Goal: Find specific page/section: Find specific page/section

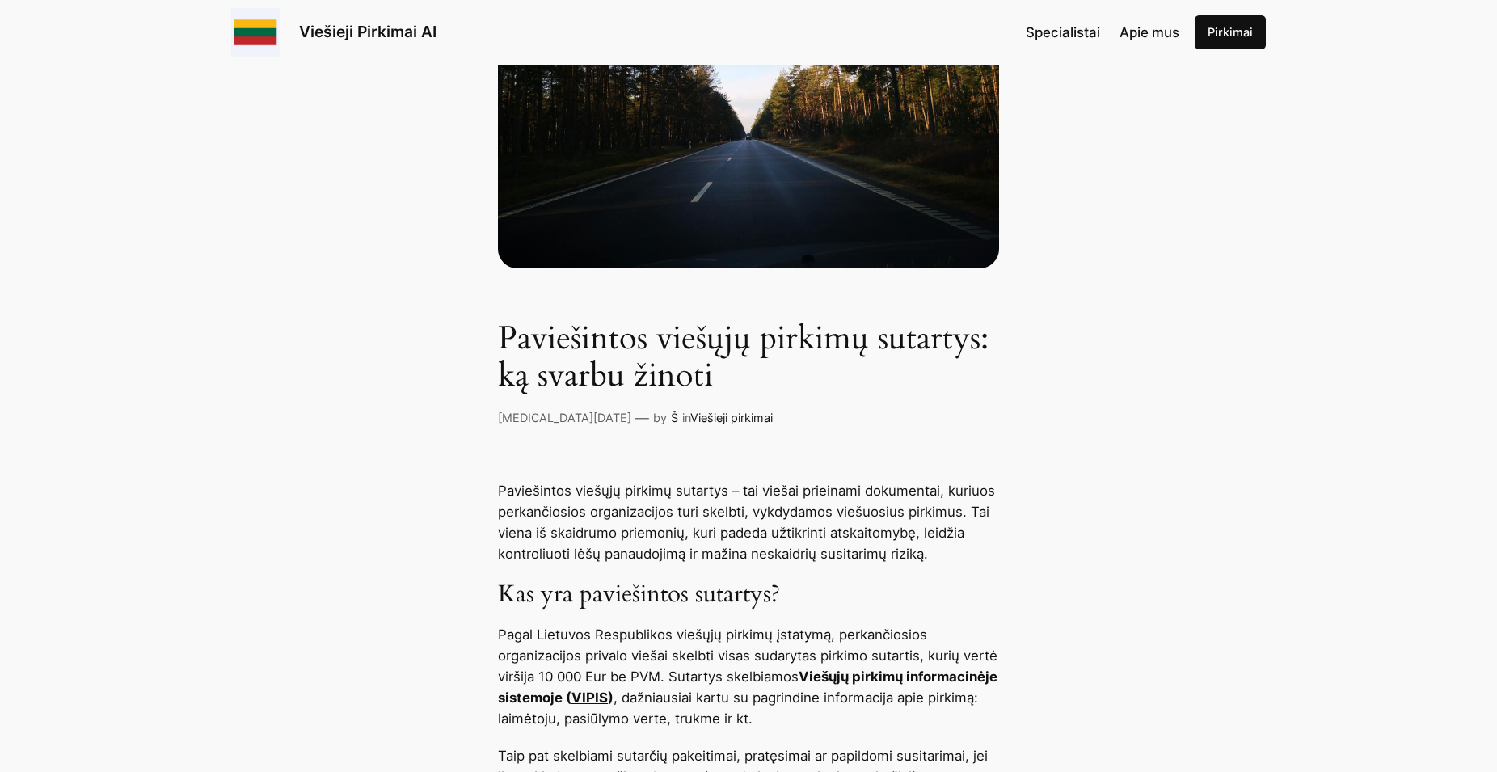
scroll to position [495, 0]
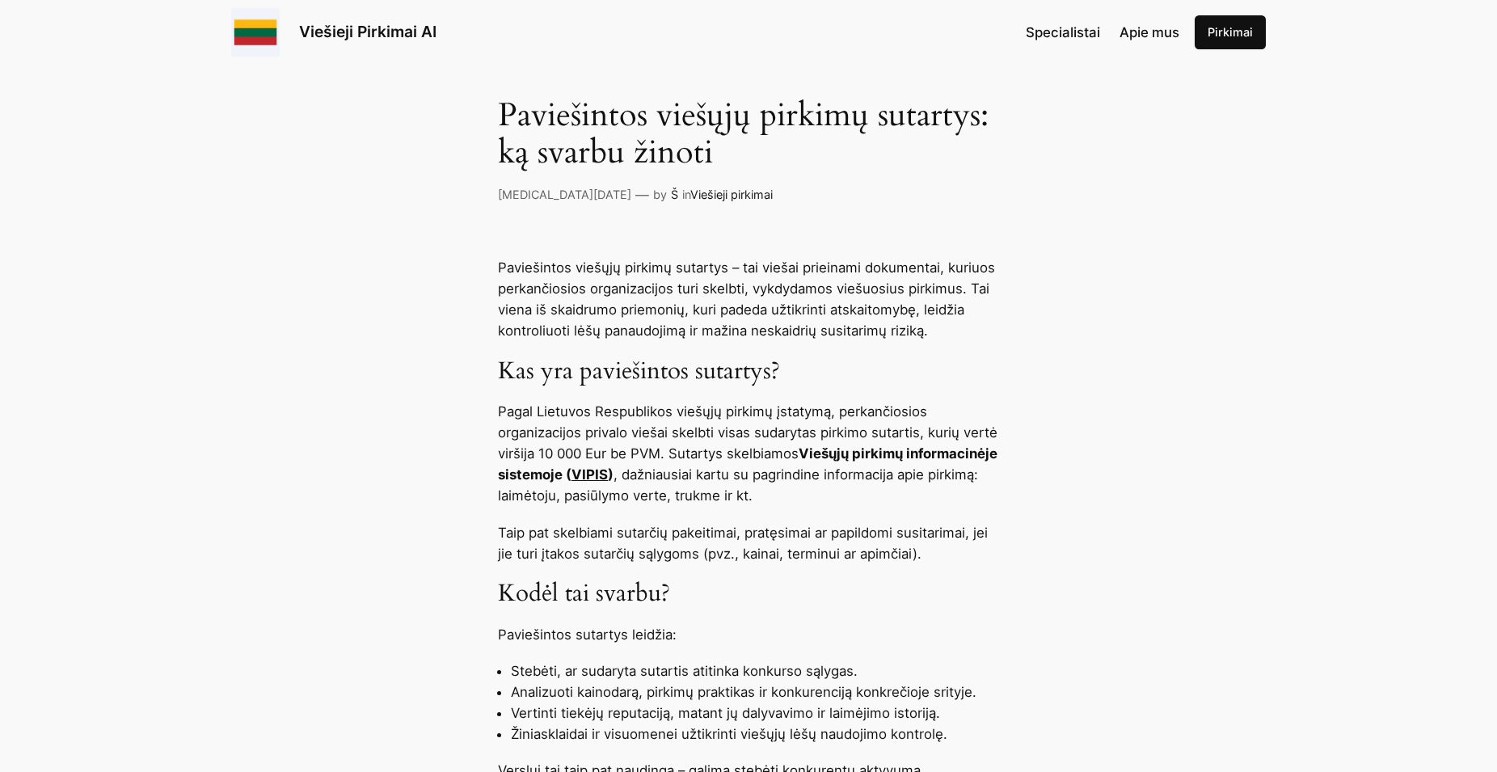
click at [608, 474] on link "VIPIS" at bounding box center [589, 474] width 36 height 16
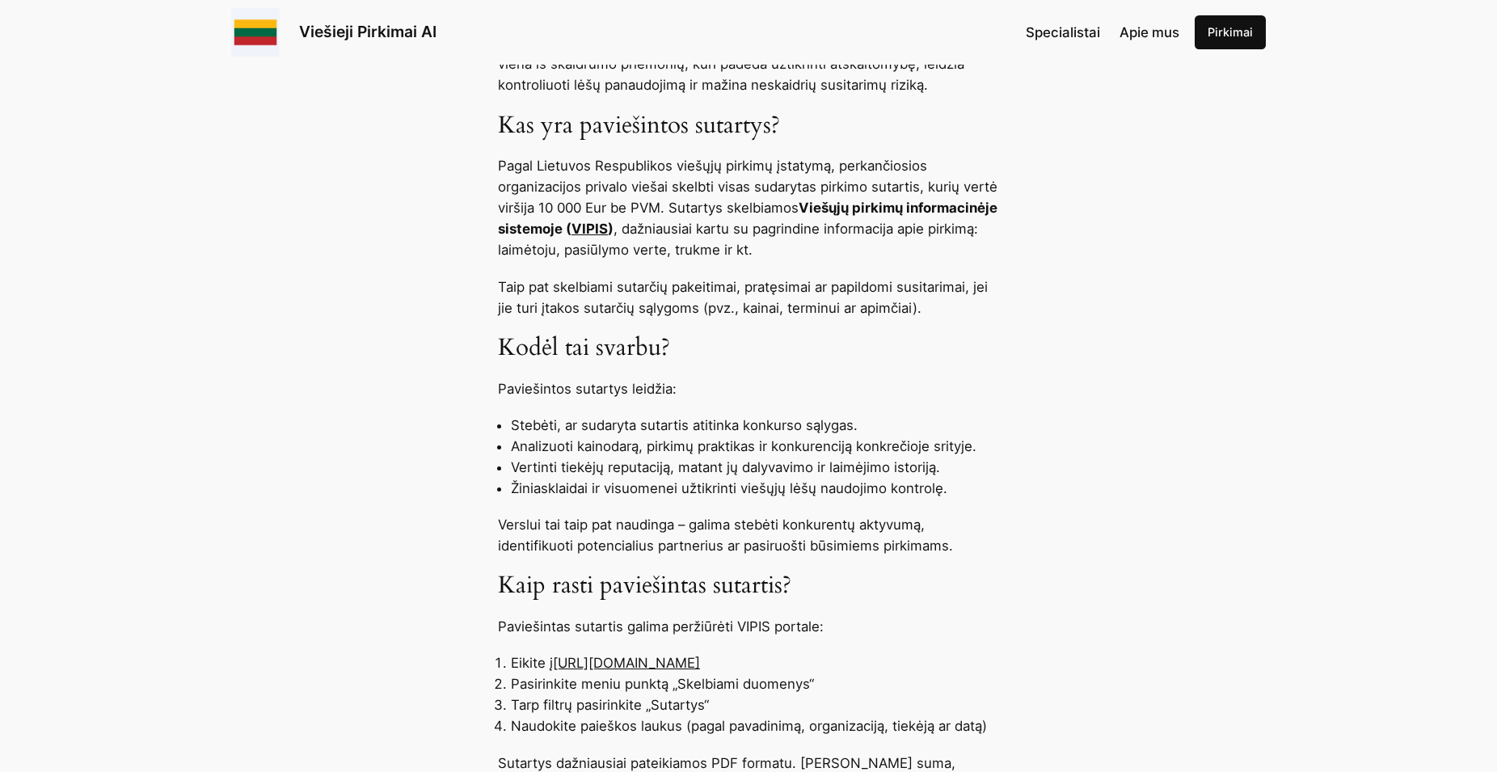
scroll to position [742, 0]
click at [700, 662] on link "https://pirkimai.eviesiejipirkimai.lt" at bounding box center [626, 661] width 147 height 16
drag, startPoint x: 785, startPoint y: 663, endPoint x: 681, endPoint y: 661, distance: 103.5
click at [681, 661] on li "Eikite į https://pirkimai.eviesiejipirkimai.lt" at bounding box center [755, 661] width 488 height 21
click at [681, 661] on link "https://pirkimai.eviesiejipirkimai.lt" at bounding box center [626, 661] width 147 height 16
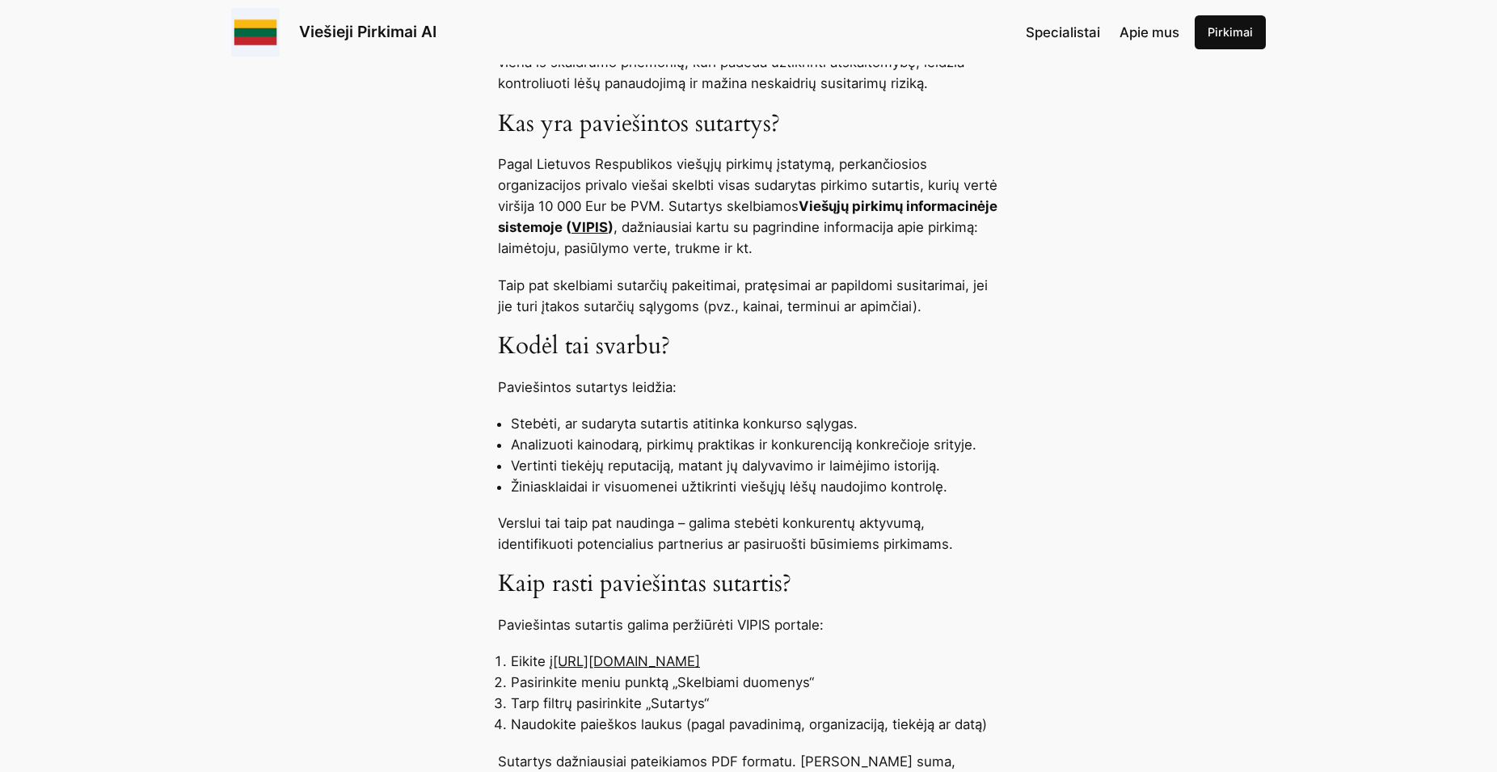
click at [700, 664] on link "https://pirkimai.eviesiejipirkimai.lt" at bounding box center [626, 661] width 147 height 16
drag, startPoint x: 767, startPoint y: 663, endPoint x: 558, endPoint y: 656, distance: 209.5
click at [558, 656] on link "https://pirkimai.eviesiejipirkimai.lt" at bounding box center [626, 661] width 147 height 16
copy link "https://pirkimai.eviesiejipirkimai.lt"
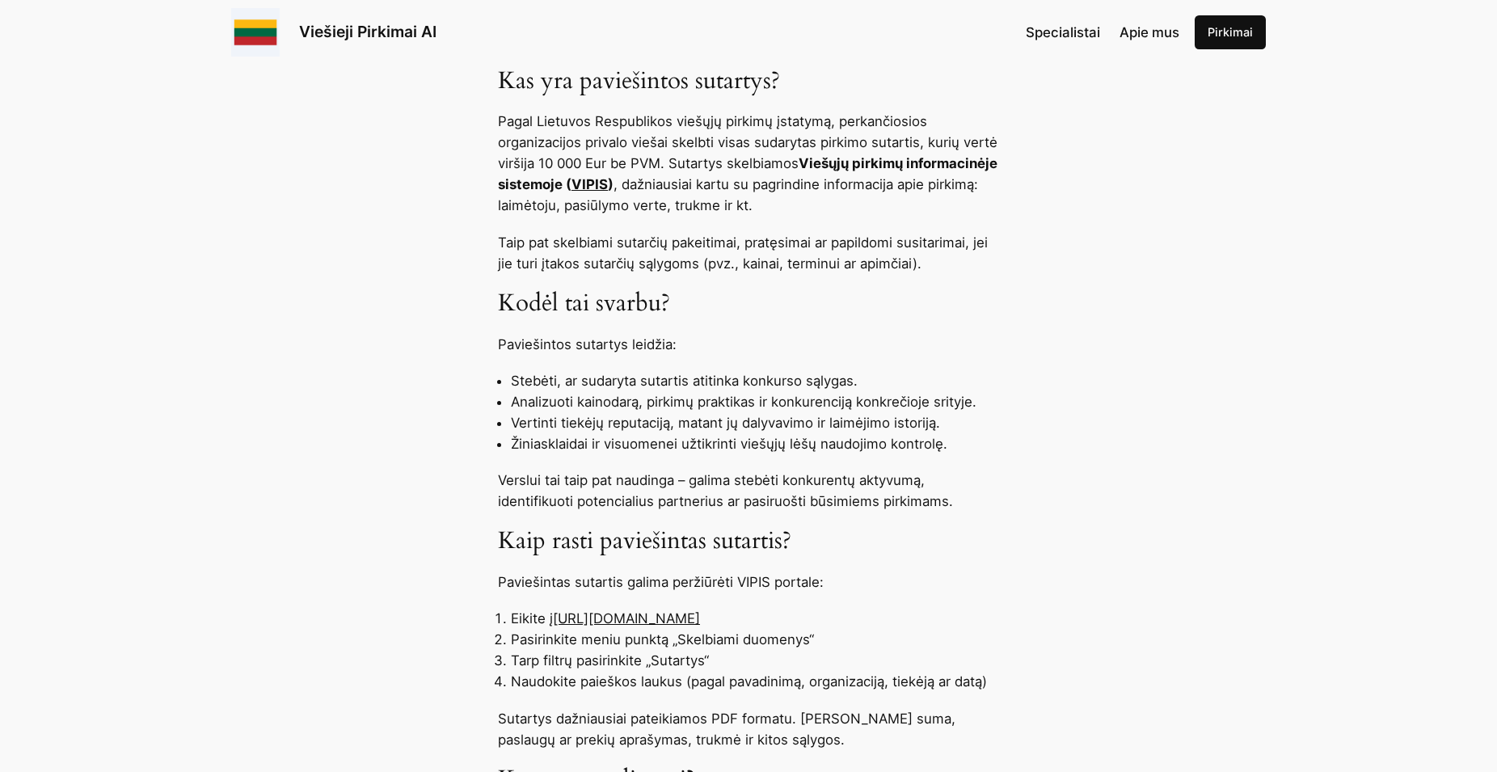
scroll to position [824, 0]
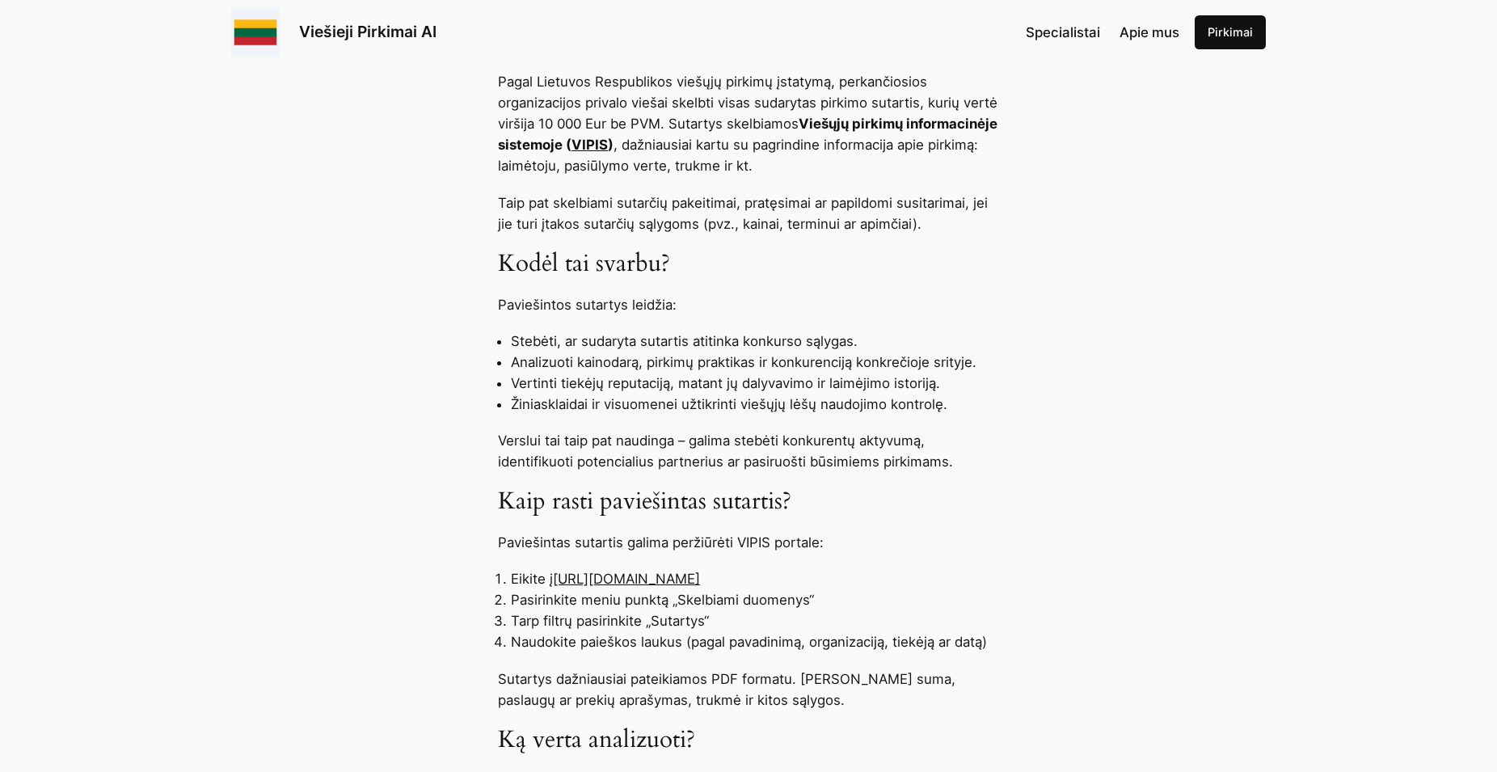
click at [700, 584] on link "https://pirkimai.eviesiejipirkimai.lt" at bounding box center [626, 579] width 147 height 16
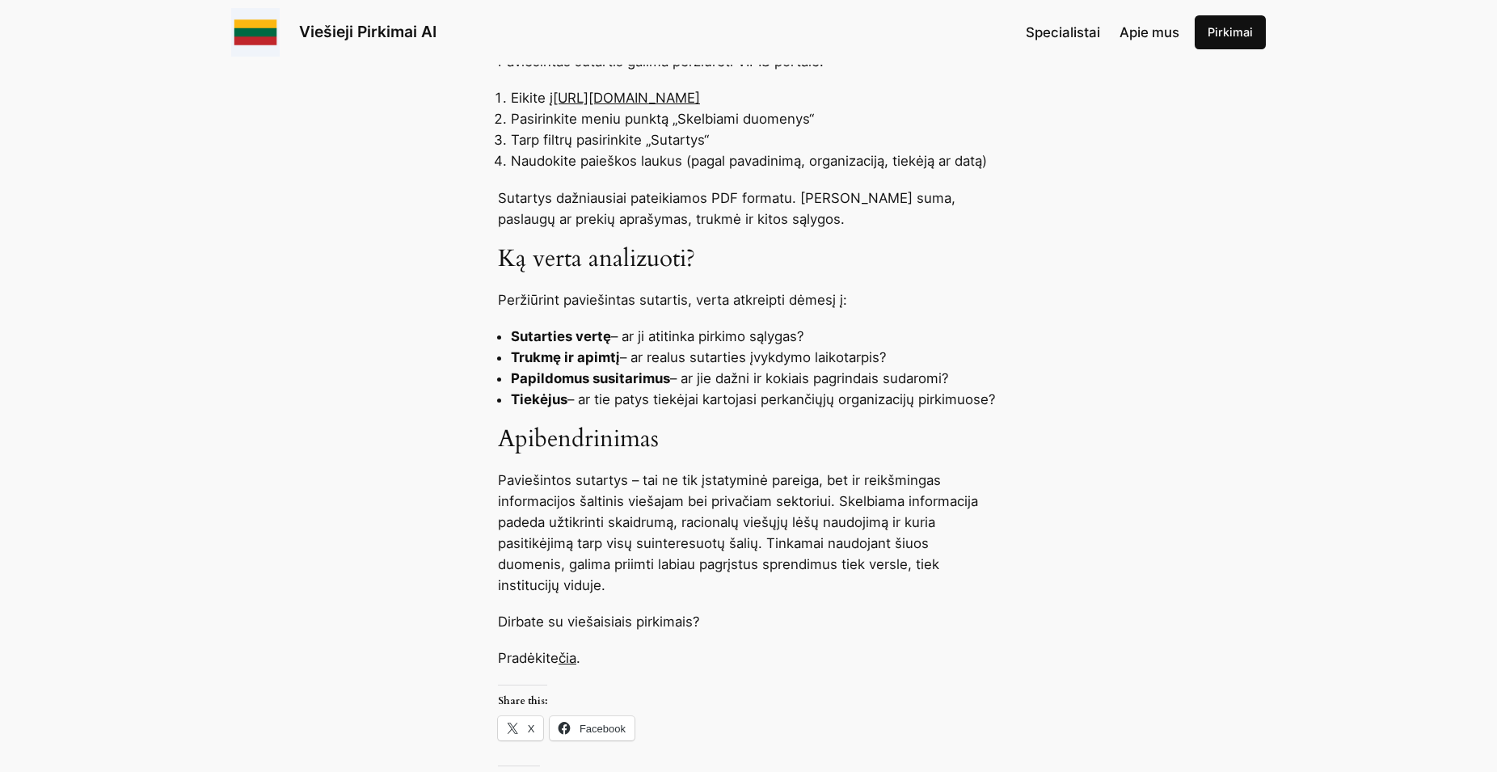
scroll to position [1402, 0]
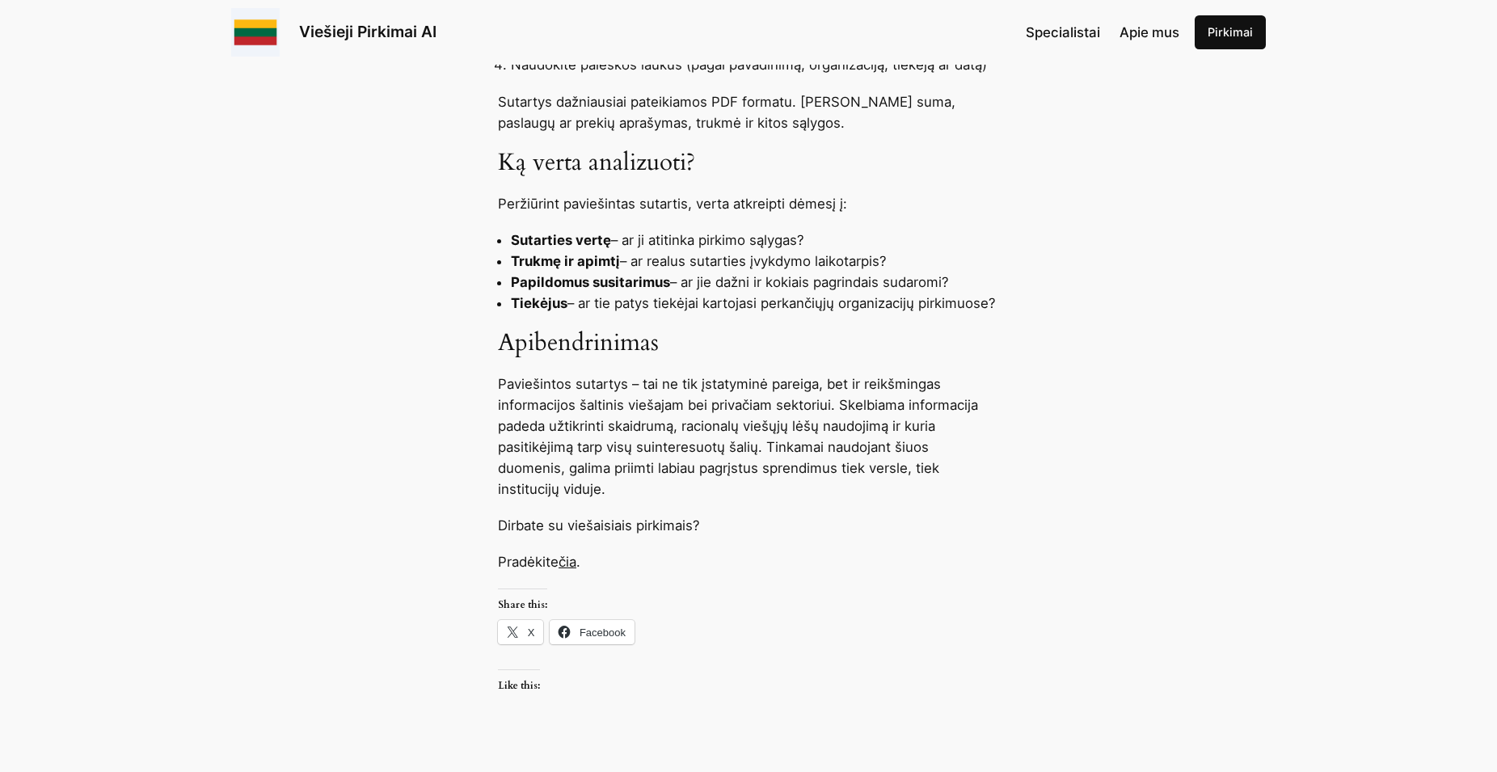
click at [572, 561] on link "čia" at bounding box center [568, 562] width 18 height 16
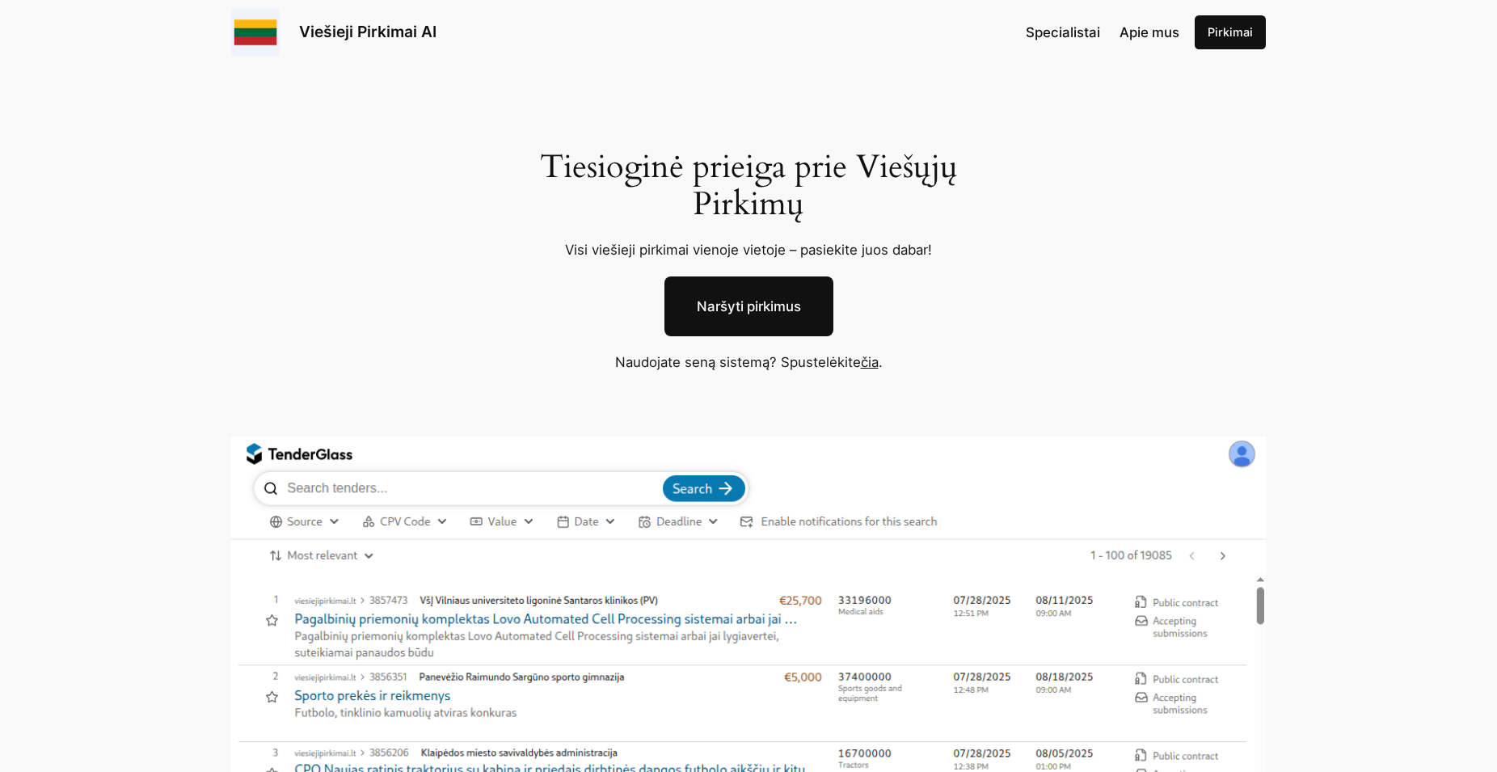
click at [748, 303] on link "Naršyti pirkimus" at bounding box center [748, 306] width 169 height 60
